Goal: Task Accomplishment & Management: Manage account settings

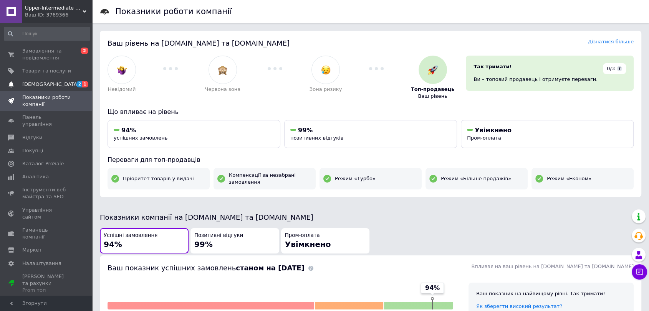
click at [40, 81] on span "[DEMOGRAPHIC_DATA]" at bounding box center [50, 84] width 57 height 7
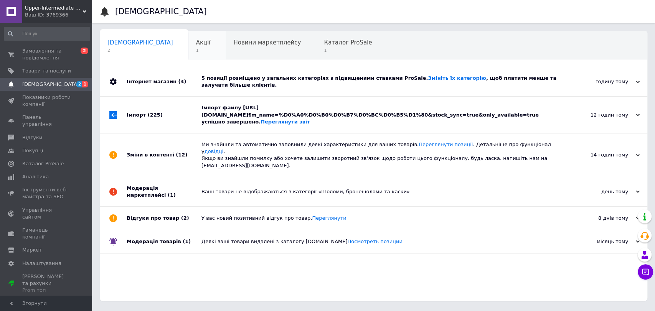
click at [188, 50] on div "Акції 1" at bounding box center [207, 45] width 38 height 29
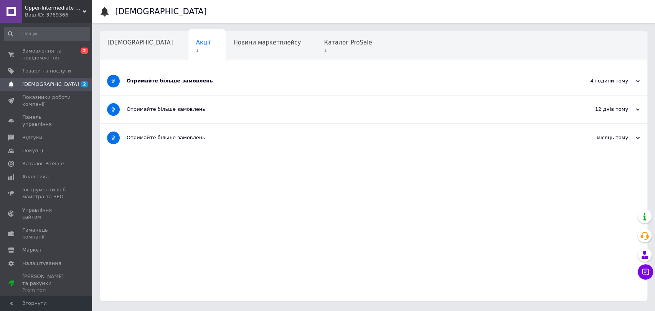
click at [207, 86] on div "Отримайте більше замовлень" at bounding box center [345, 81] width 436 height 28
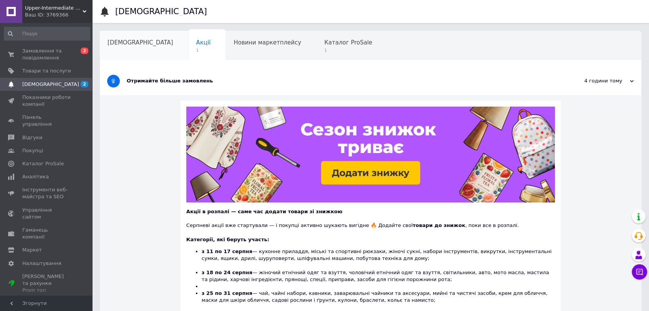
click at [131, 50] on div "[DEMOGRAPHIC_DATA]" at bounding box center [144, 45] width 89 height 29
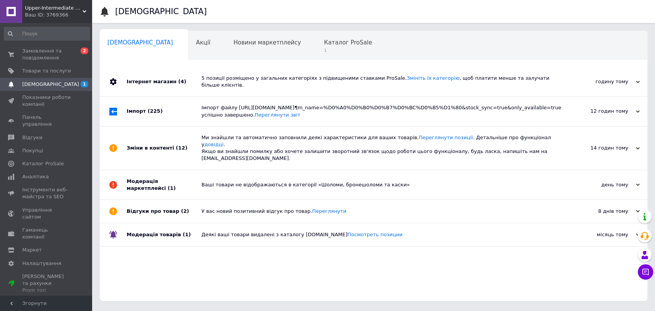
click at [165, 80] on div "Інтернет магазин (4)" at bounding box center [164, 81] width 75 height 29
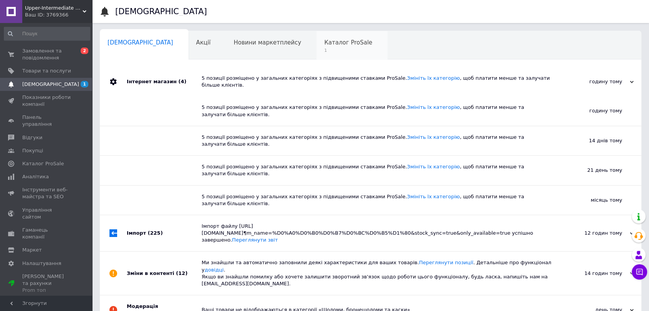
click at [324, 48] on span "1" at bounding box center [348, 51] width 48 height 6
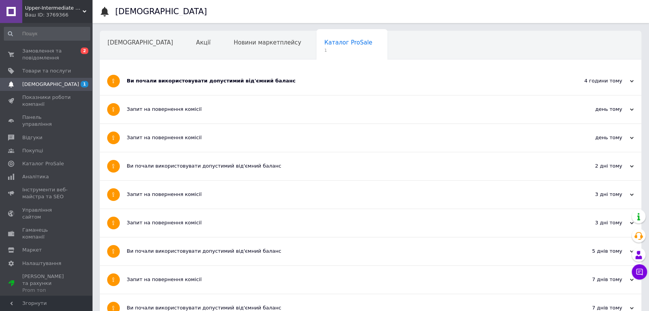
click at [240, 82] on div "Ви почали використовувати допустимий від'ємний баланс" at bounding box center [342, 81] width 430 height 7
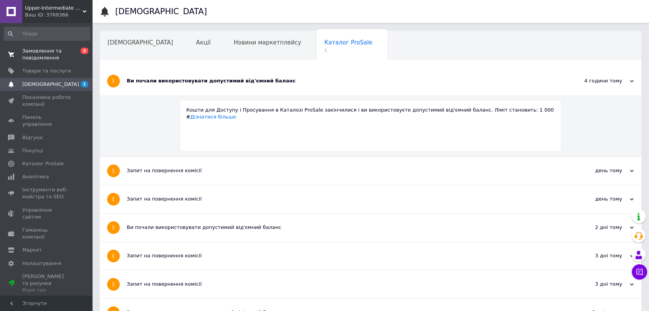
click at [53, 62] on link "Замовлення та повідомлення 0 2" at bounding box center [47, 55] width 94 height 20
